Goal: Obtain resource: Obtain resource

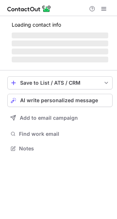
scroll to position [141, 117]
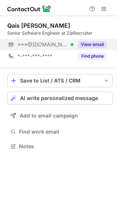
click at [94, 45] on button "View email" at bounding box center [92, 44] width 29 height 7
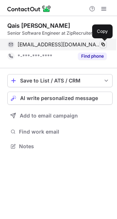
click at [105, 42] on span at bounding box center [103, 45] width 6 height 6
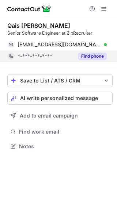
click at [99, 57] on button "Find phone" at bounding box center [92, 56] width 29 height 7
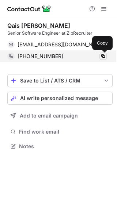
click at [103, 58] on span at bounding box center [103, 56] width 6 height 6
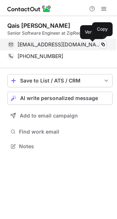
scroll to position [141, 117]
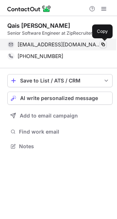
click at [103, 45] on span at bounding box center [103, 45] width 6 height 6
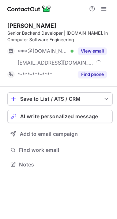
scroll to position [160, 117]
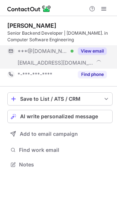
click at [94, 49] on button "View email" at bounding box center [92, 51] width 29 height 7
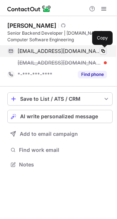
click at [101, 50] on span at bounding box center [103, 51] width 6 height 6
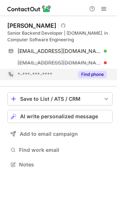
click at [93, 76] on button "Find phone" at bounding box center [92, 74] width 29 height 7
